Goal: Check status: Check status

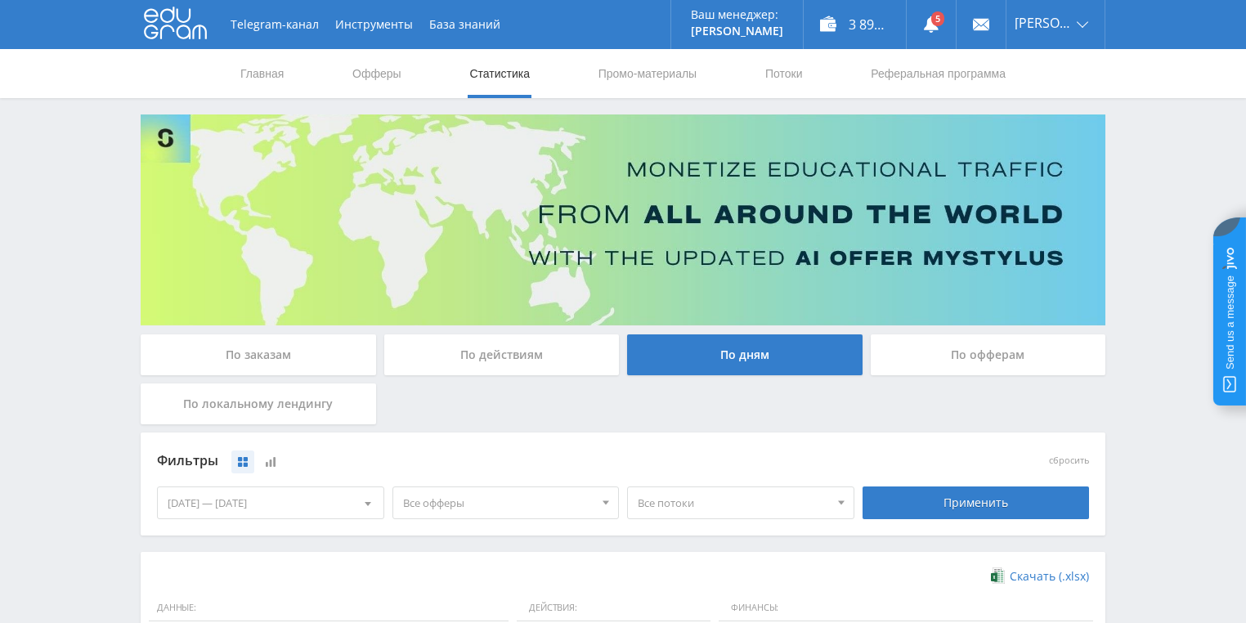
scroll to position [445, 0]
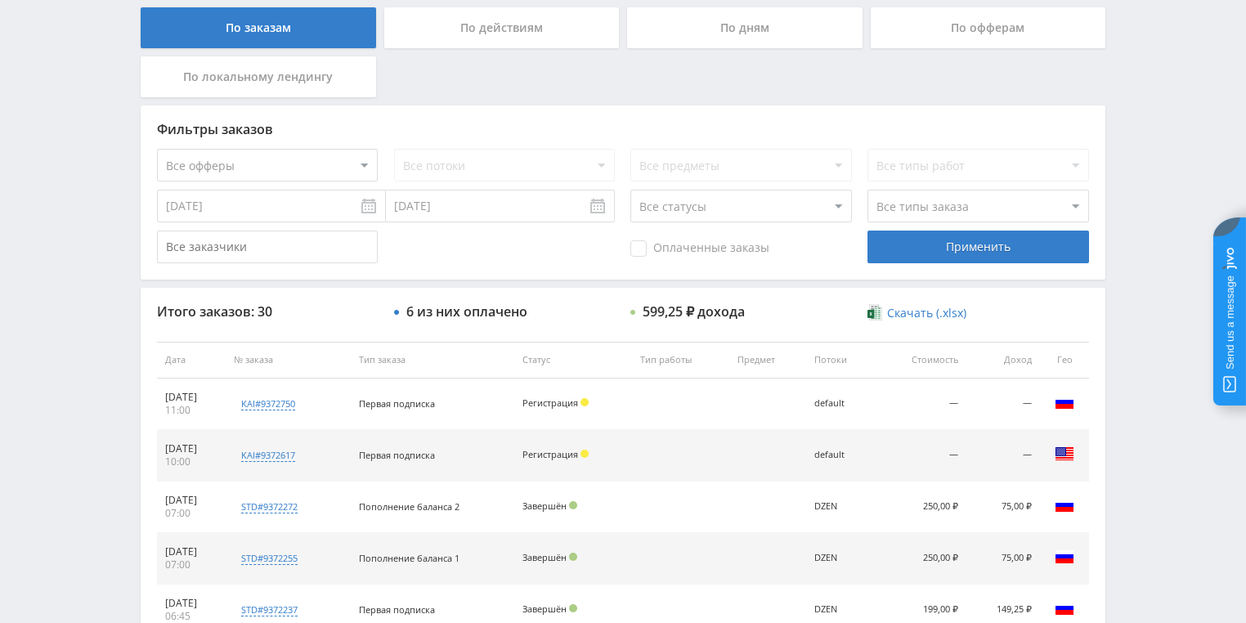
scroll to position [458, 0]
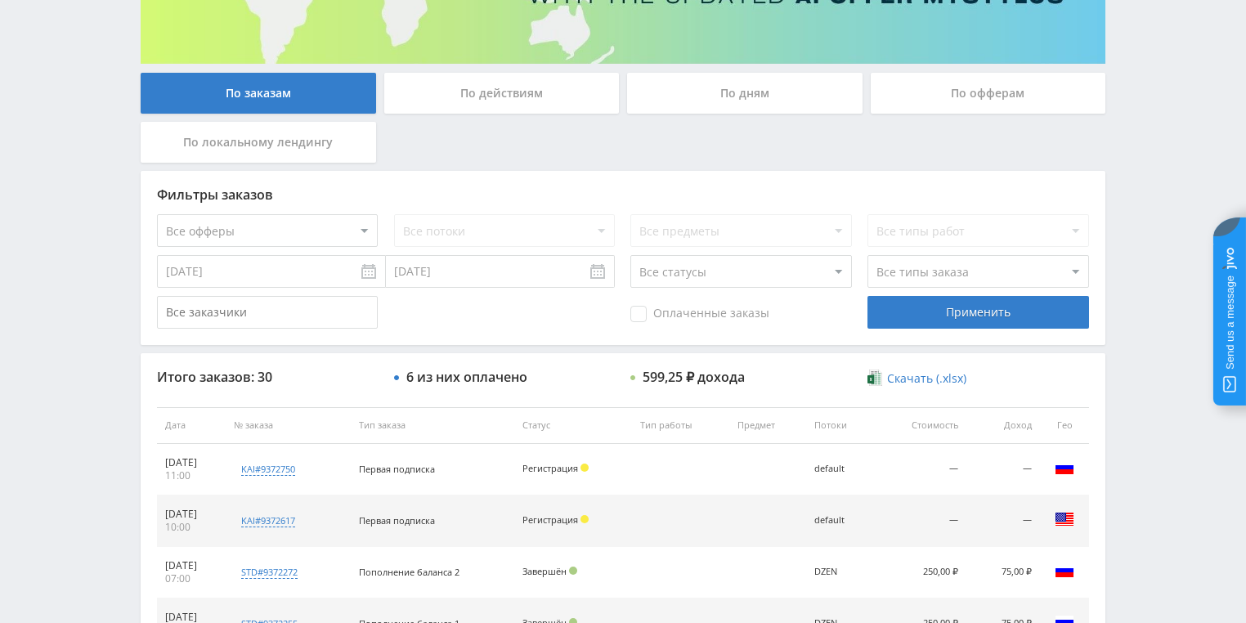
click at [515, 98] on div "По действиям" at bounding box center [501, 93] width 235 height 41
click at [0, 0] on input "По действиям" at bounding box center [0, 0] width 0 height 0
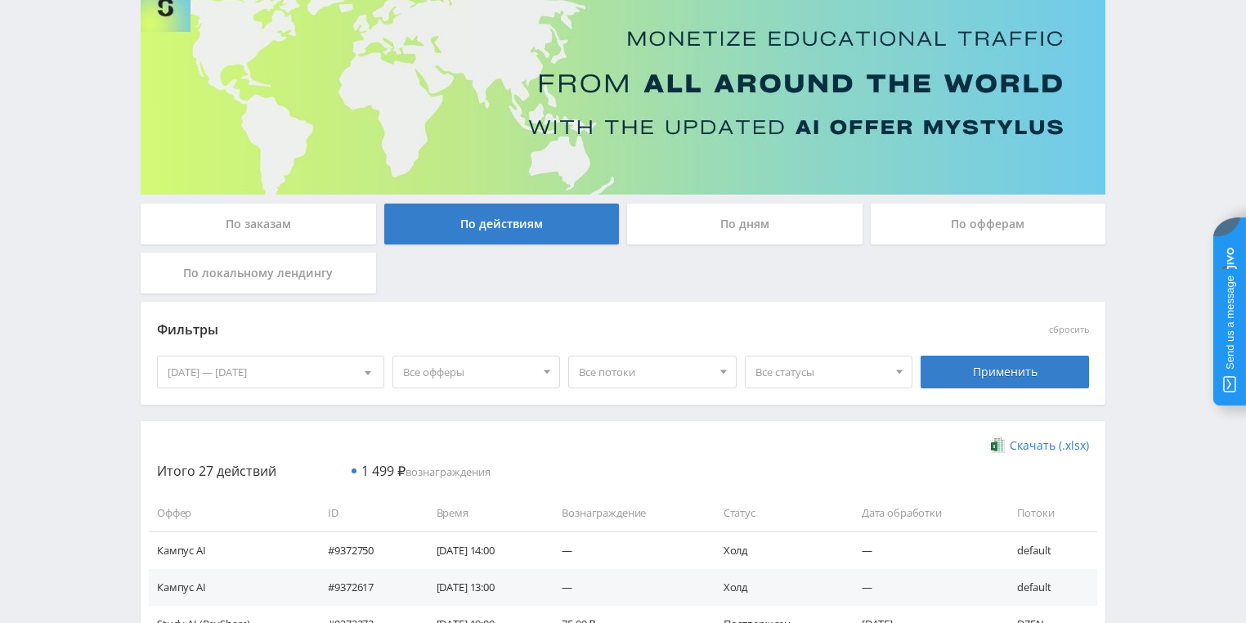
click at [676, 231] on div "По дням" at bounding box center [744, 224] width 235 height 41
click at [0, 0] on input "По дням" at bounding box center [0, 0] width 0 height 0
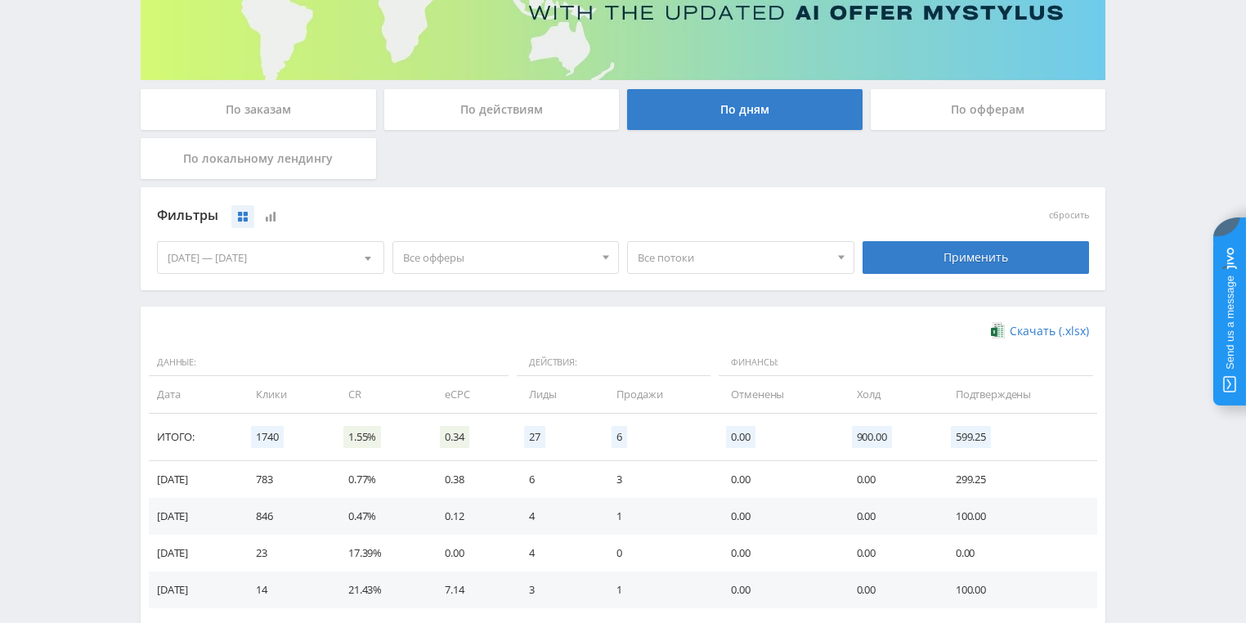
scroll to position [392, 0]
